Goal: Task Accomplishment & Management: Manage account settings

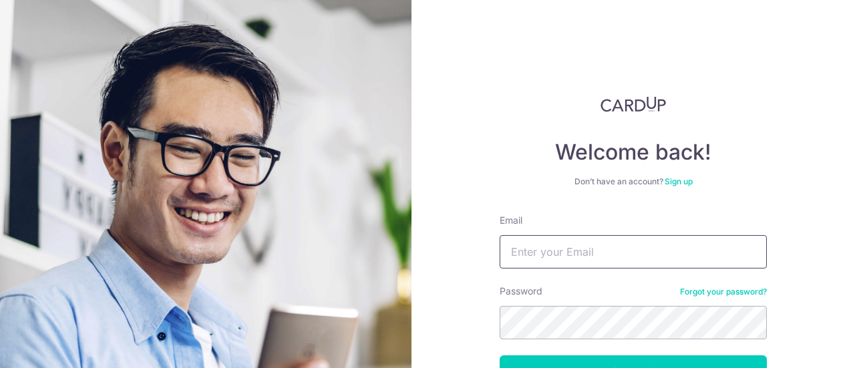
type input "[EMAIL_ADDRESS][DOMAIN_NAME]"
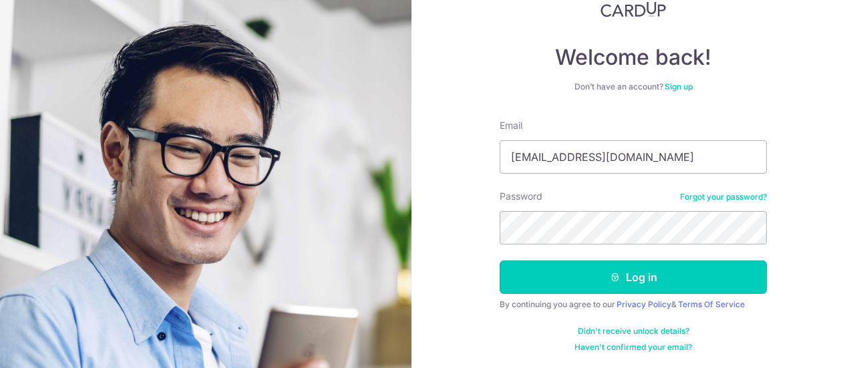
click at [557, 272] on button "Log in" at bounding box center [633, 276] width 267 height 33
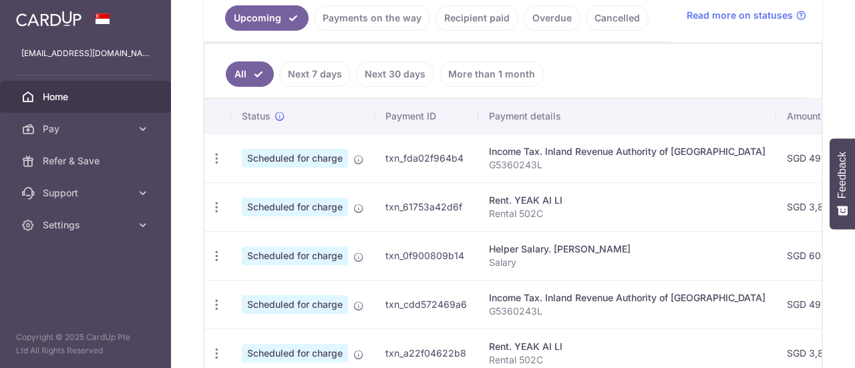
scroll to position [401, 0]
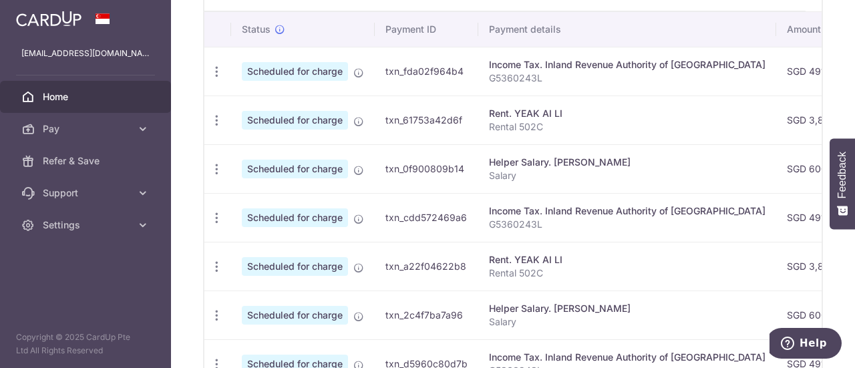
click at [450, 110] on td "txn_61753a42d6f" at bounding box center [427, 120] width 104 height 49
click at [214, 79] on icon "button" at bounding box center [217, 72] width 14 height 14
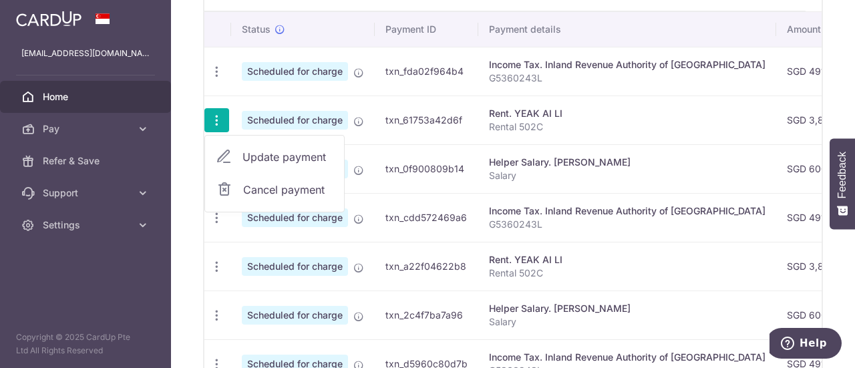
click at [246, 155] on span "Update payment" at bounding box center [287, 157] width 91 height 16
radio input "true"
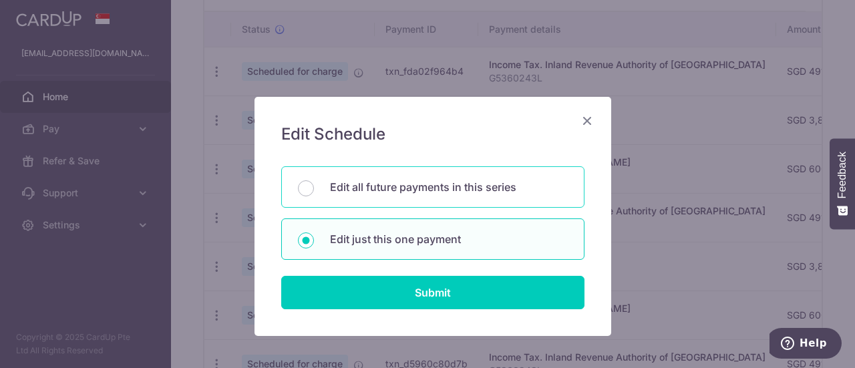
click at [399, 173] on div "Edit all future payments in this series" at bounding box center [432, 186] width 303 height 41
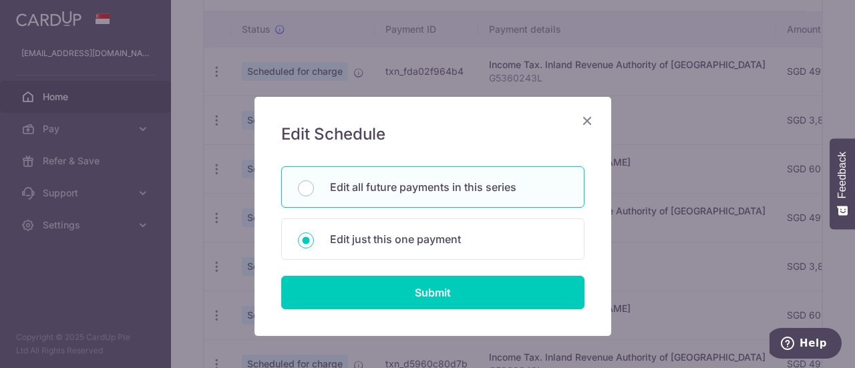
radio input "true"
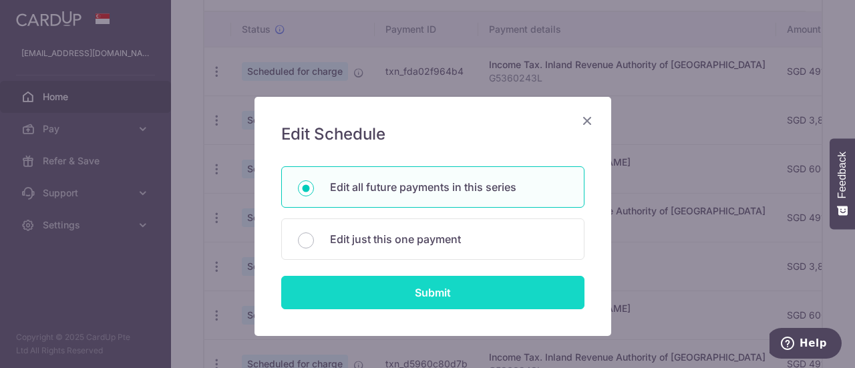
click at [438, 291] on input "Submit" at bounding box center [432, 292] width 303 height 33
radio input "true"
type input "3,800.00"
type input "Rental 502C"
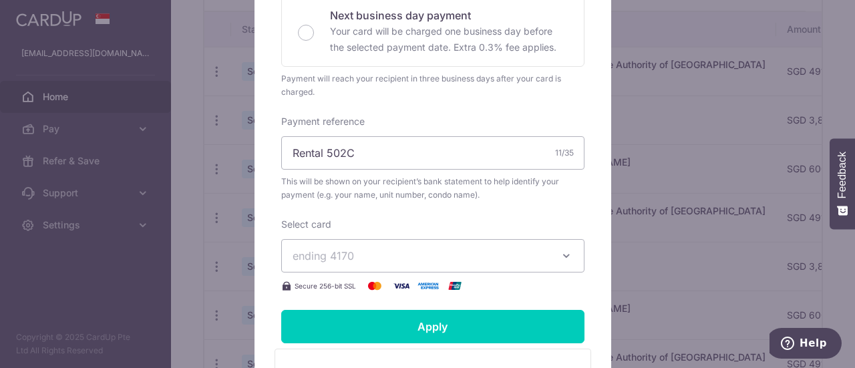
scroll to position [467, 0]
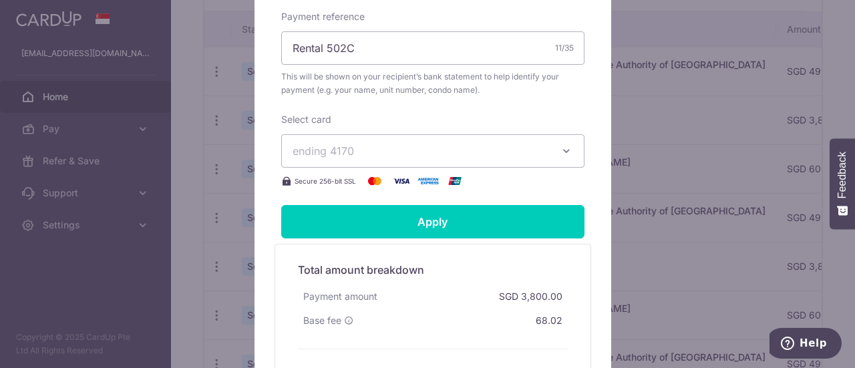
click at [443, 153] on span "ending 4170" at bounding box center [421, 151] width 256 height 16
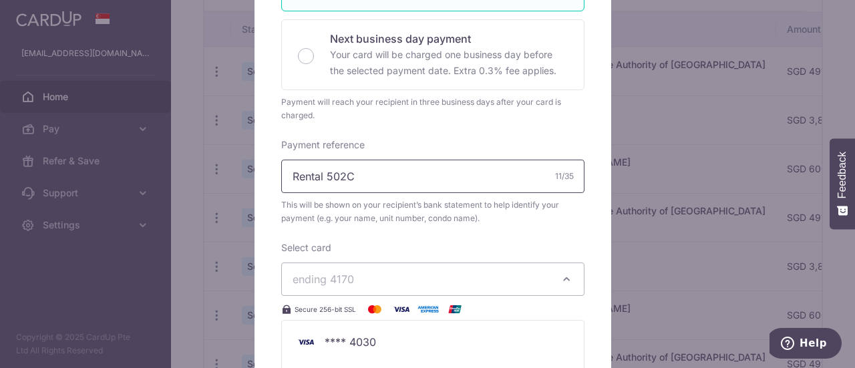
scroll to position [230, 0]
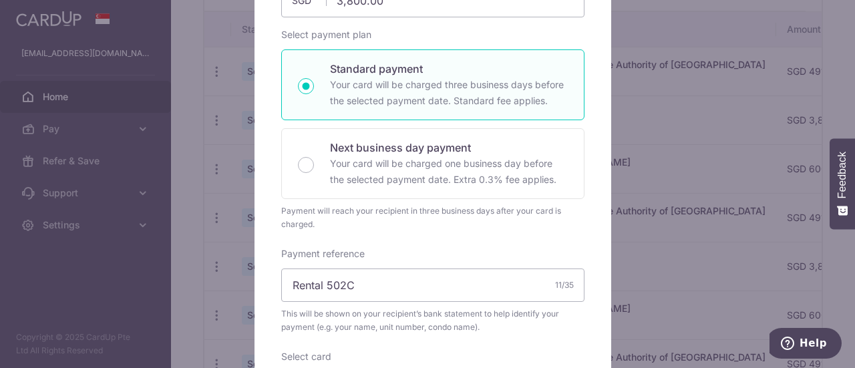
click at [500, 247] on div "Payment reference Rental 502C 11/35 This will be shown on your recipient’s bank…" at bounding box center [432, 290] width 303 height 87
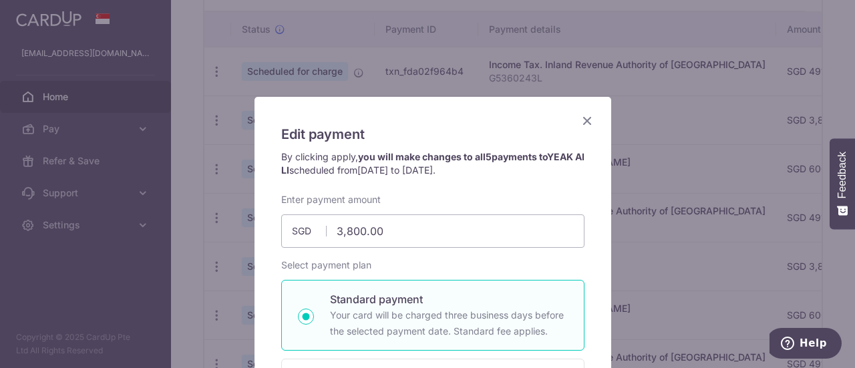
click at [581, 120] on icon "Close" at bounding box center [587, 120] width 16 height 17
